Goal: Task Accomplishment & Management: Use online tool/utility

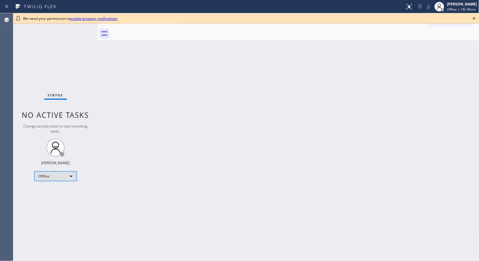
click at [68, 177] on div "Offline" at bounding box center [55, 177] width 42 height 10
click at [65, 197] on li "Unavailable" at bounding box center [55, 199] width 41 height 7
click at [475, 17] on icon at bounding box center [474, 18] width 7 height 7
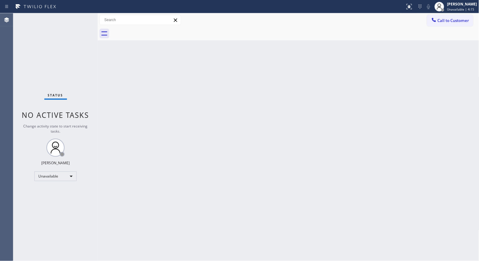
click at [159, 106] on div "Back to Dashboard Change Sender ID Customers Technicians Select a contact Outbo…" at bounding box center [289, 137] width 382 height 248
